Goal: Find specific page/section: Find specific page/section

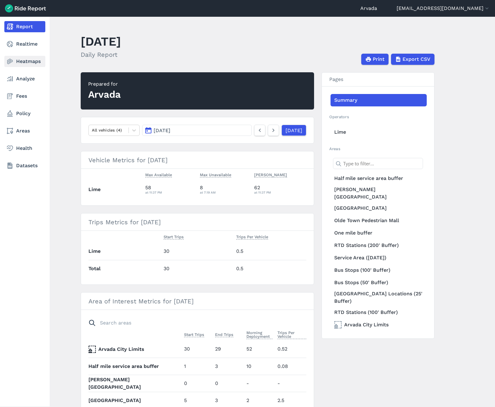
click at [28, 61] on link "Heatmaps" at bounding box center [24, 61] width 41 height 11
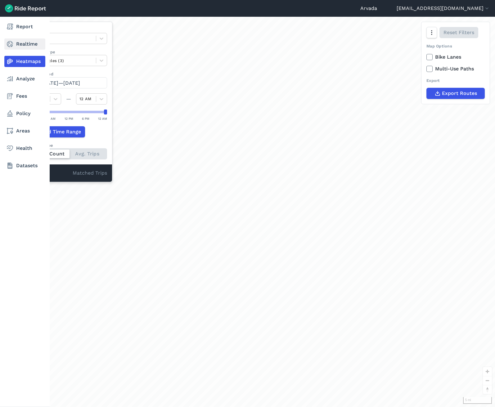
click at [25, 42] on link "Realtime" at bounding box center [24, 43] width 41 height 11
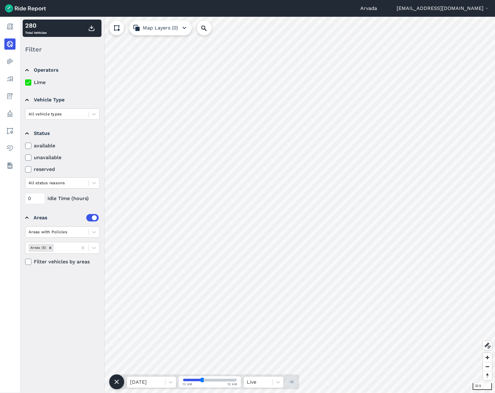
click at [145, 26] on button "Map Layers (0)" at bounding box center [160, 27] width 63 height 15
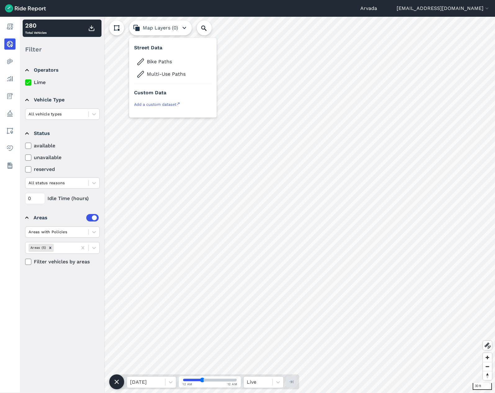
click at [145, 26] on button "Map Layers (0)" at bounding box center [160, 27] width 63 height 15
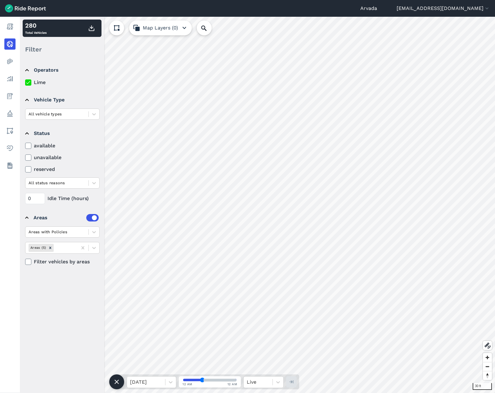
click at [117, 28] on icon at bounding box center [116, 27] width 7 height 7
click at [117, 28] on use at bounding box center [116, 28] width 4 height 4
click at [488, 345] on icon at bounding box center [486, 345] width 7 height 7
click at [320, 0] on html "Arvada [EMAIL_ADDRESS][DOMAIN_NAME] Settings Terms Sign Out Report Realtime Hea…" at bounding box center [247, 196] width 495 height 393
click at [0, 267] on html "Arvada [EMAIL_ADDRESS][DOMAIN_NAME] Settings Terms Sign Out Report Realtime Hea…" at bounding box center [247, 196] width 495 height 393
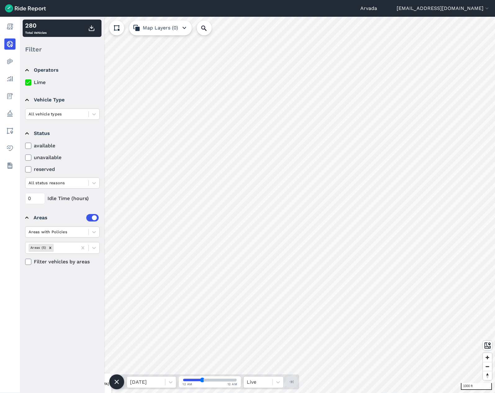
click at [290, 393] on html "Arvada [EMAIL_ADDRESS][DOMAIN_NAME] Settings Terms Sign Out Report Realtime Hea…" at bounding box center [247, 196] width 495 height 393
click at [81, 60] on details "Operators Lime" at bounding box center [62, 74] width 78 height 30
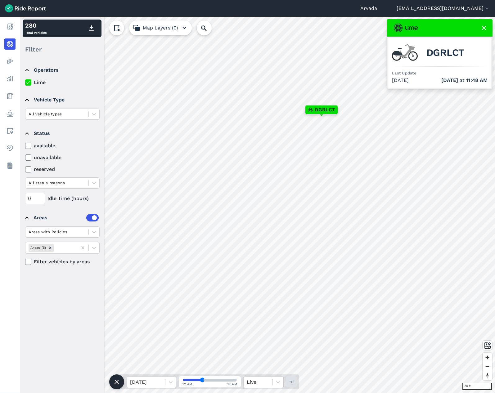
click at [484, 27] on icon at bounding box center [483, 27] width 7 height 7
click at [484, 345] on icon at bounding box center [486, 345] width 7 height 7
click at [488, 26] on div at bounding box center [439, 27] width 105 height 17
click at [489, 346] on icon at bounding box center [486, 345] width 7 height 7
click at [483, 29] on use at bounding box center [483, 28] width 4 height 4
